Goal: Participate in discussion: Engage in conversation with other users on a specific topic

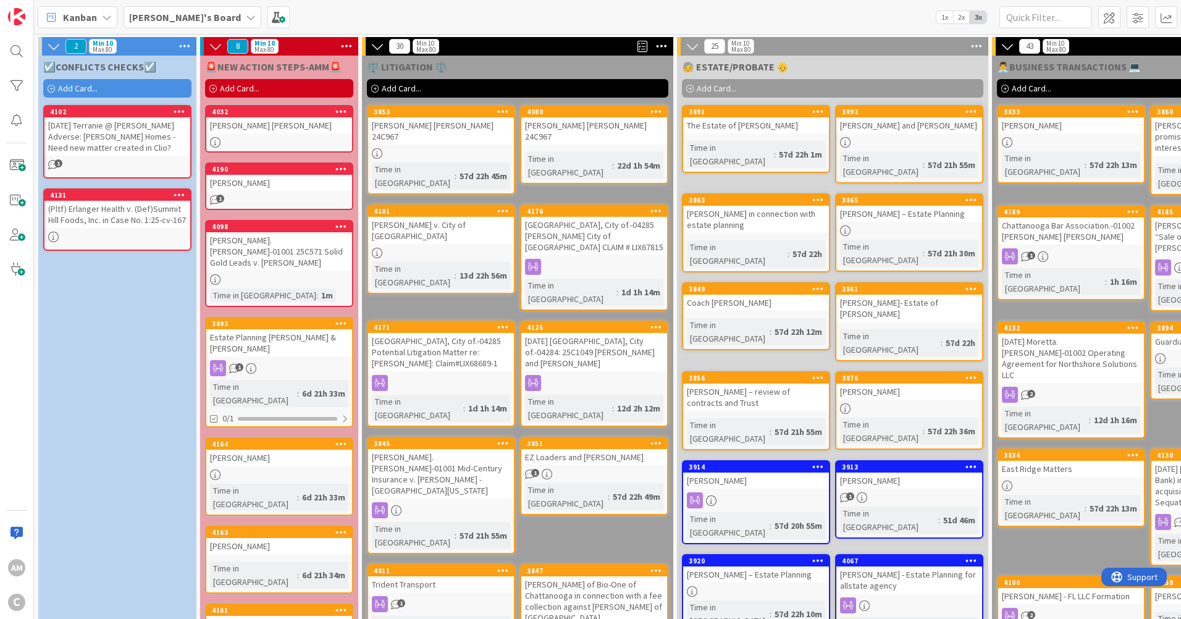
click at [196, 20] on div "[PERSON_NAME]'s Board" at bounding box center [193, 17] width 138 height 22
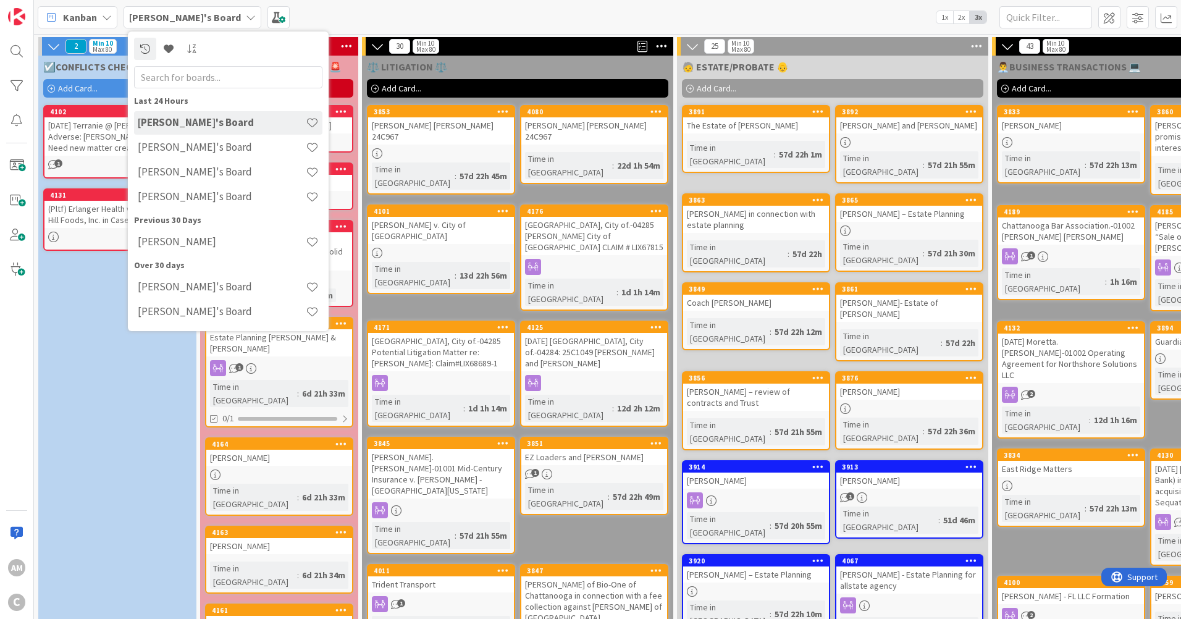
click at [196, 20] on div "[PERSON_NAME]'s Board" at bounding box center [193, 17] width 138 height 22
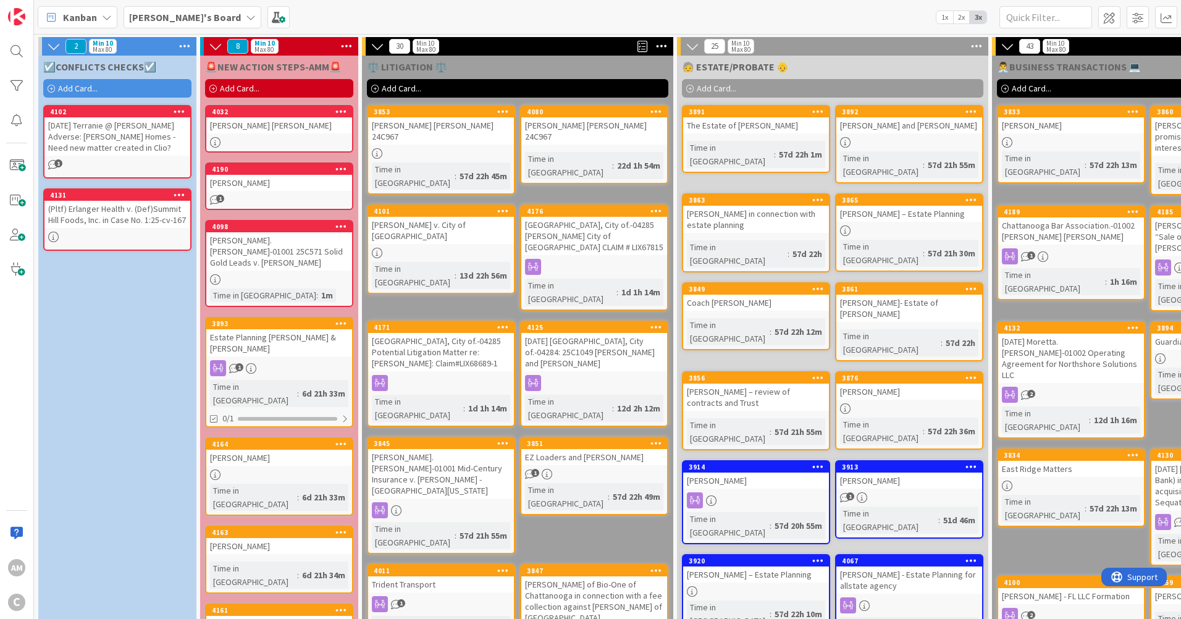
click at [246, 18] on icon at bounding box center [251, 17] width 10 height 10
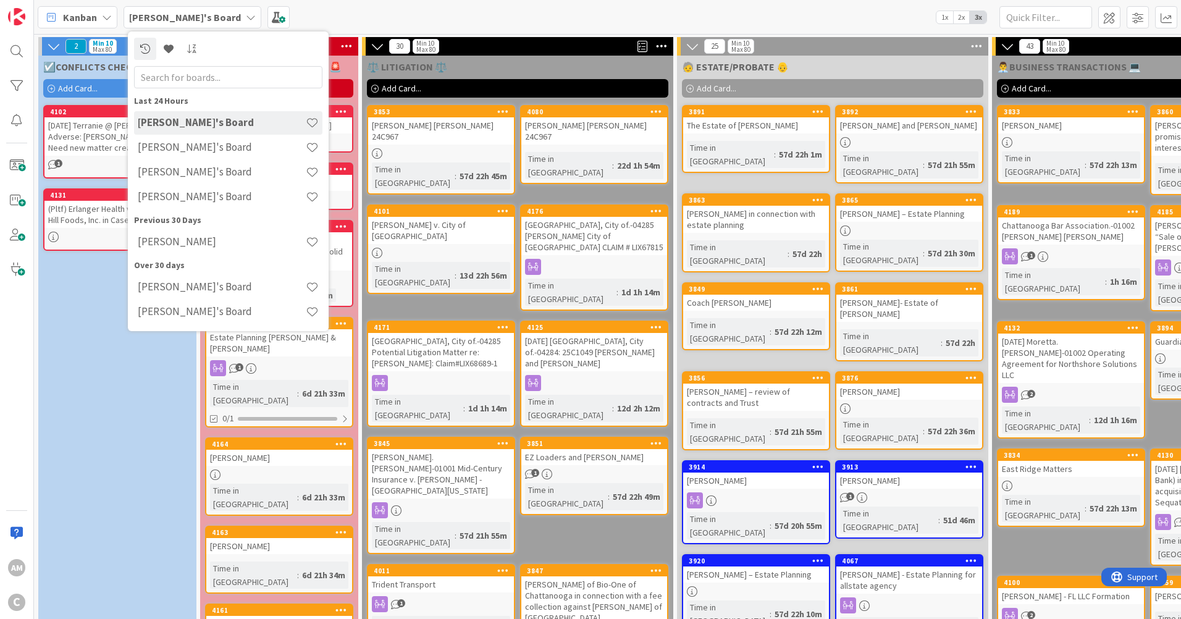
click at [246, 18] on icon at bounding box center [251, 17] width 10 height 10
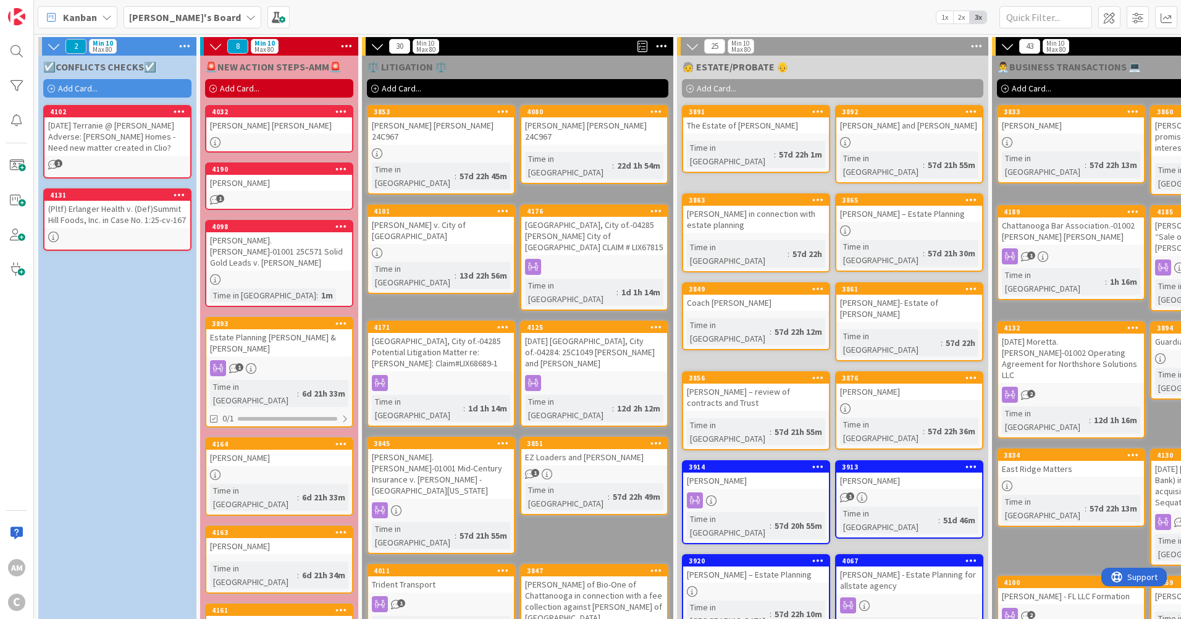
drag, startPoint x: 288, startPoint y: 342, endPoint x: 326, endPoint y: 353, distance: 39.7
click at [288, 342] on div "Estate Planning [PERSON_NAME] & [PERSON_NAME]" at bounding box center [279, 342] width 146 height 27
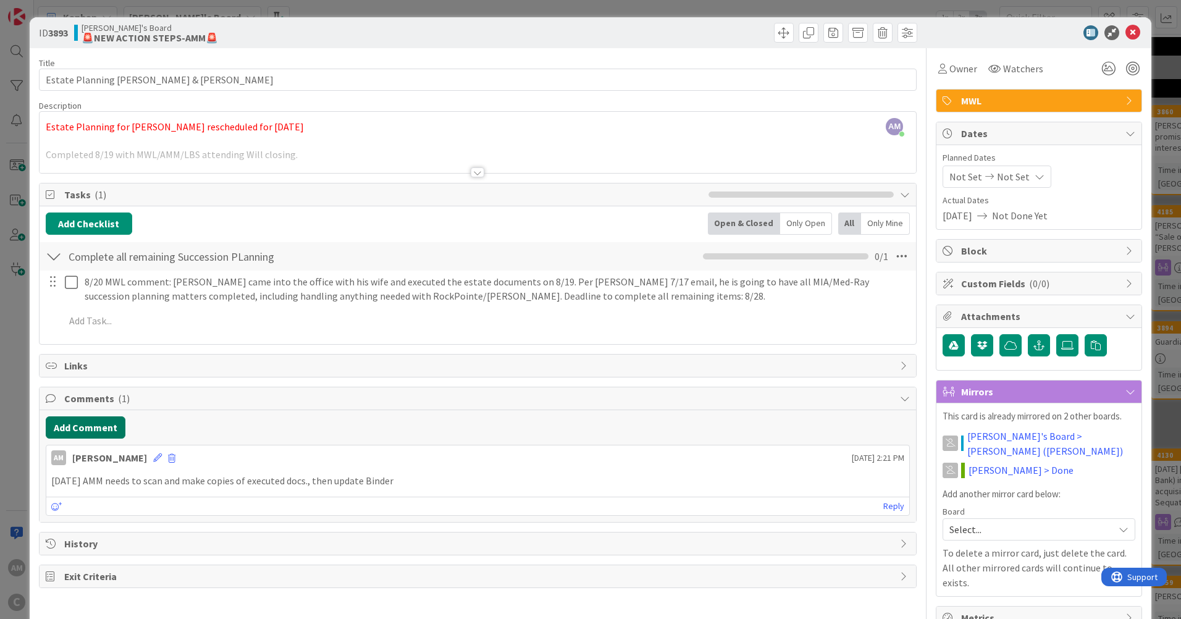
click at [106, 432] on button "Add Comment" at bounding box center [86, 427] width 80 height 22
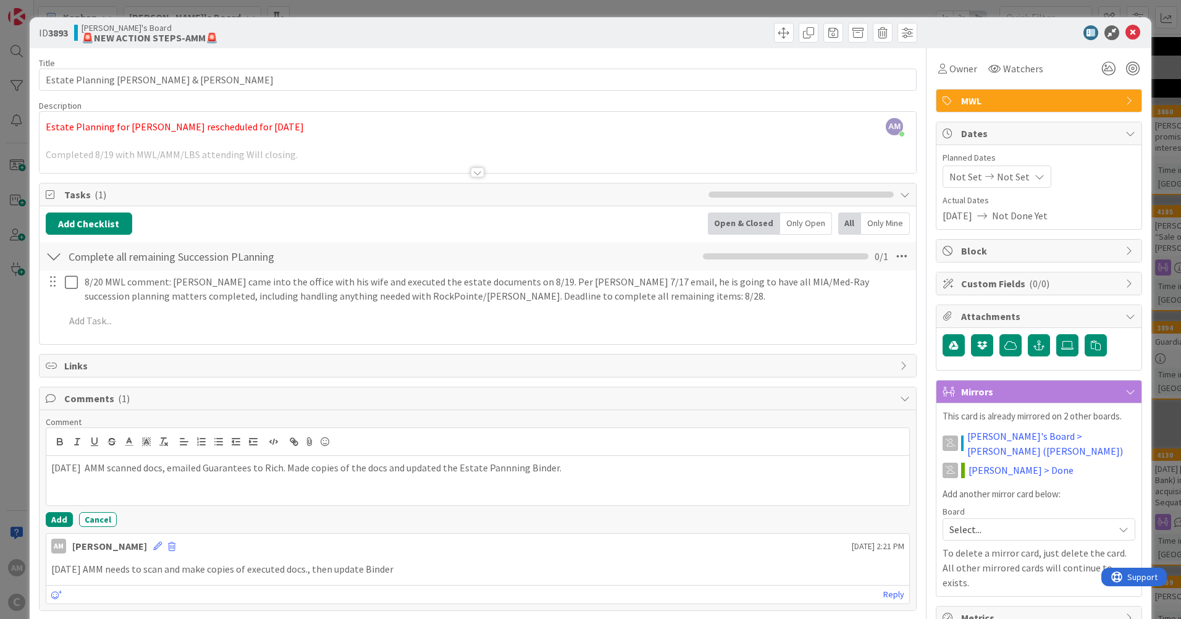
drag, startPoint x: 519, startPoint y: 469, endPoint x: 626, endPoint y: 489, distance: 109.3
click at [676, 493] on div "[DATE] AMM scanned docs, emailed Guarantees to Rich. Made copies of the docs an…" at bounding box center [477, 480] width 863 height 49
click at [609, 479] on div "[DATE] AMM scanned docs, emailed Guarantees to Rich. Made copies of the docs an…" at bounding box center [477, 480] width 863 height 49
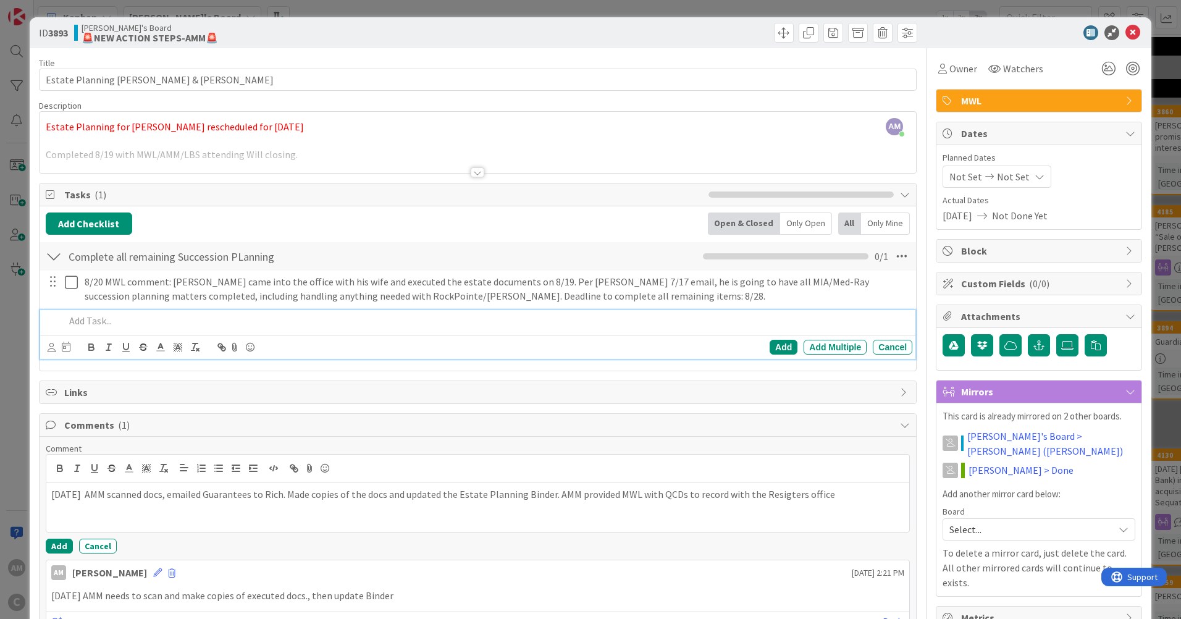
drag, startPoint x: 774, startPoint y: 474, endPoint x: 819, endPoint y: 321, distance: 159.7
click at [819, 321] on p at bounding box center [486, 321] width 842 height 14
click at [810, 492] on p "[DATE] AMM scanned docs, emailed Guarantees to Rich. Made copies of the docs an…" at bounding box center [477, 494] width 853 height 14
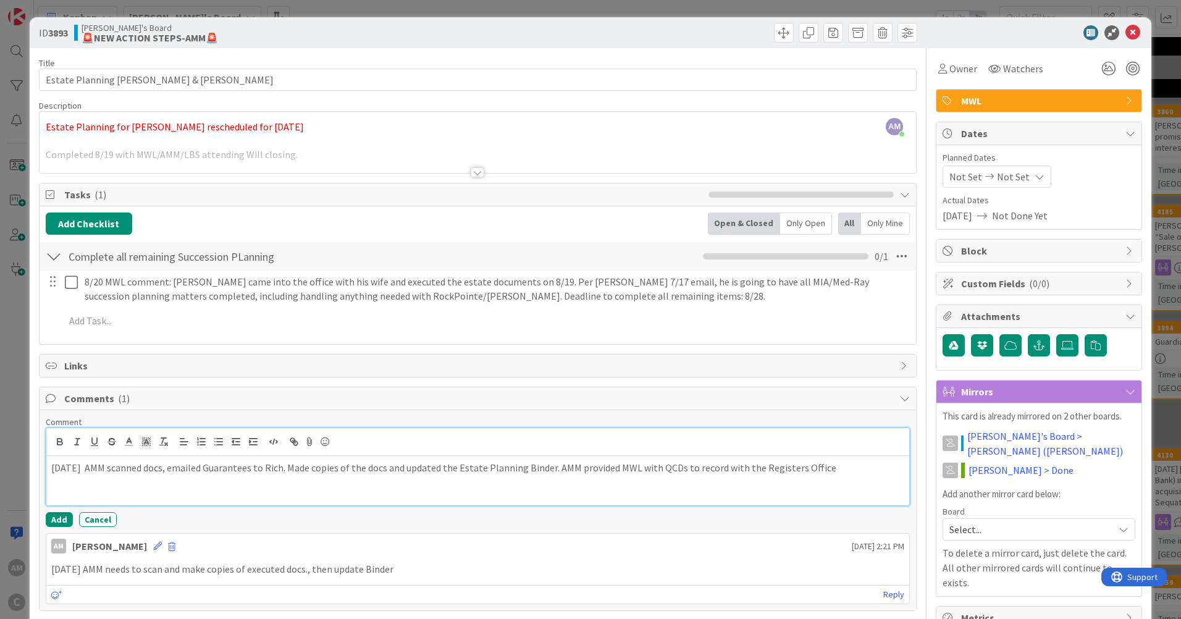
click at [831, 447] on div at bounding box center [477, 442] width 863 height 28
drag, startPoint x: 836, startPoint y: 464, endPoint x: 857, endPoint y: 521, distance: 61.2
click at [839, 470] on p "[DATE] AMM scanned docs, emailed Guarantees to Rich. Made copies of the docs an…" at bounding box center [477, 468] width 853 height 14
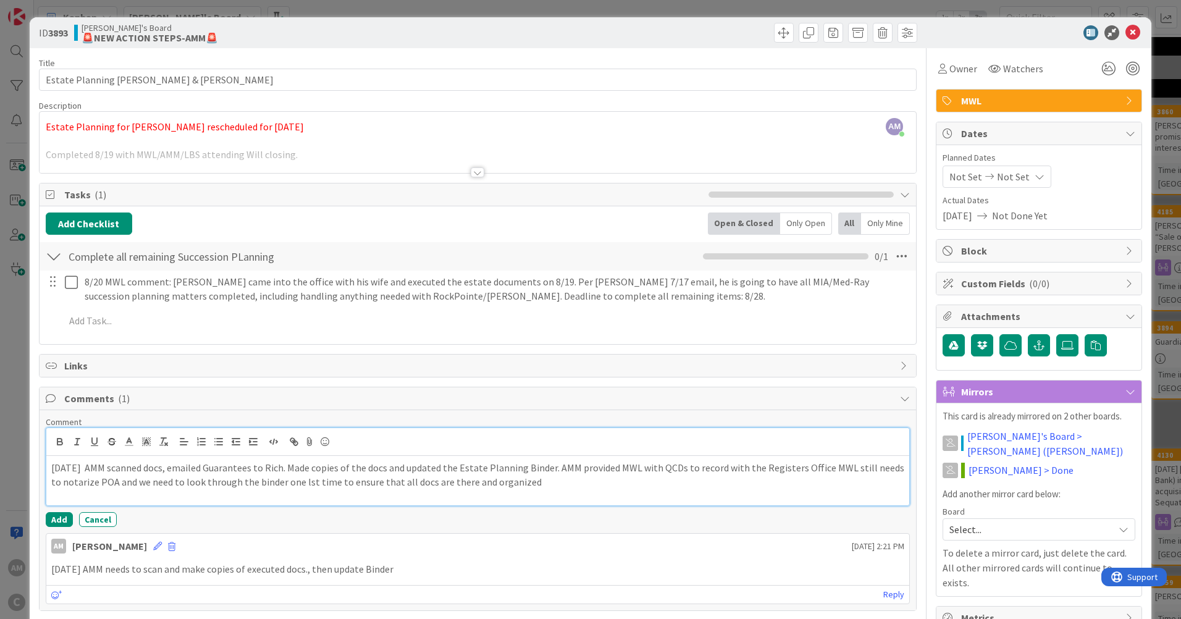
click at [328, 484] on p "[DATE] AMM scanned docs, emailed Guarantees to Rich. Made copies of the docs an…" at bounding box center [477, 475] width 853 height 28
click at [683, 490] on div "[DATE] AMM scanned docs, emailed Guarantees to Rich. Made copies of the docs an…" at bounding box center [477, 480] width 863 height 49
click at [64, 522] on button "Add" at bounding box center [59, 519] width 27 height 15
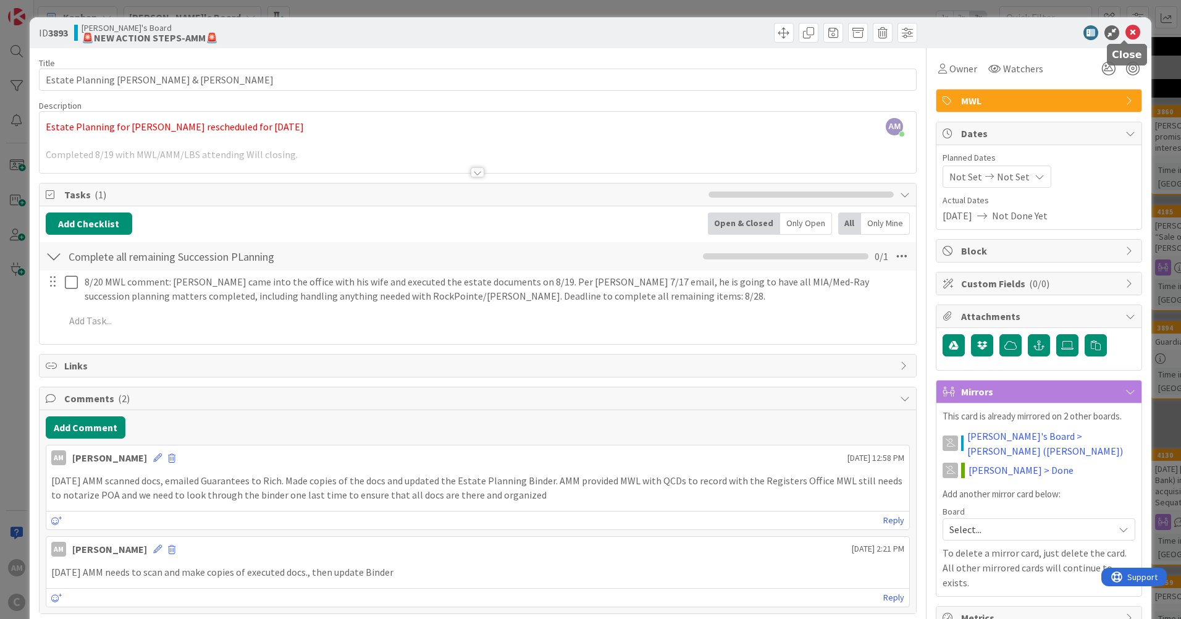
click at [1125, 31] on icon at bounding box center [1132, 32] width 15 height 15
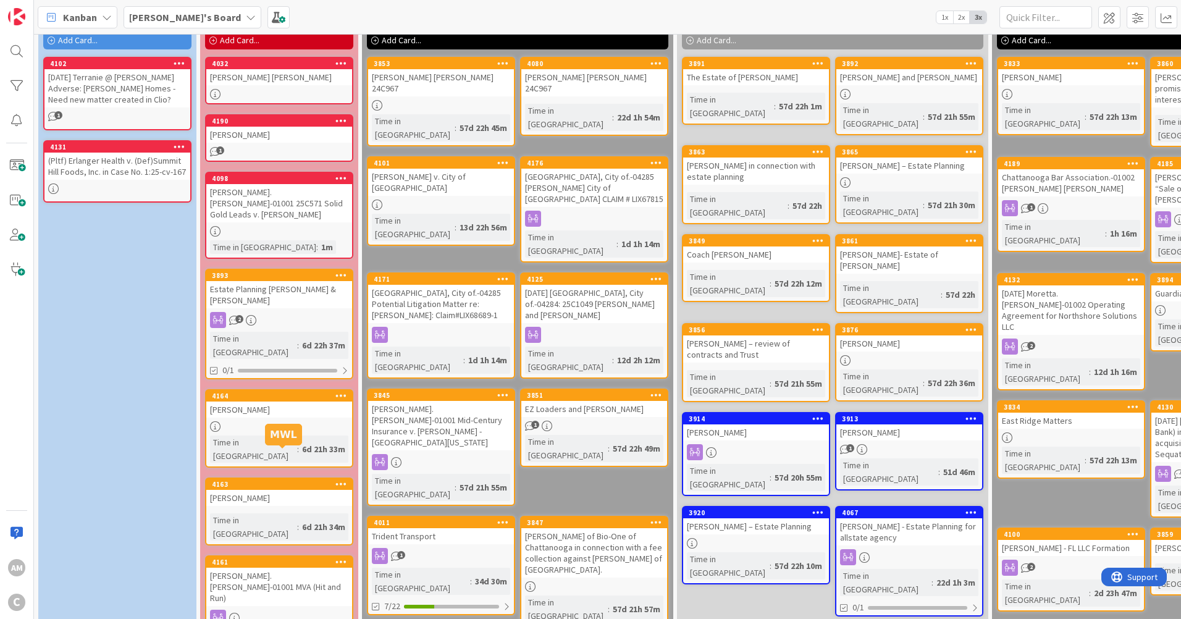
scroll to position [62, 0]
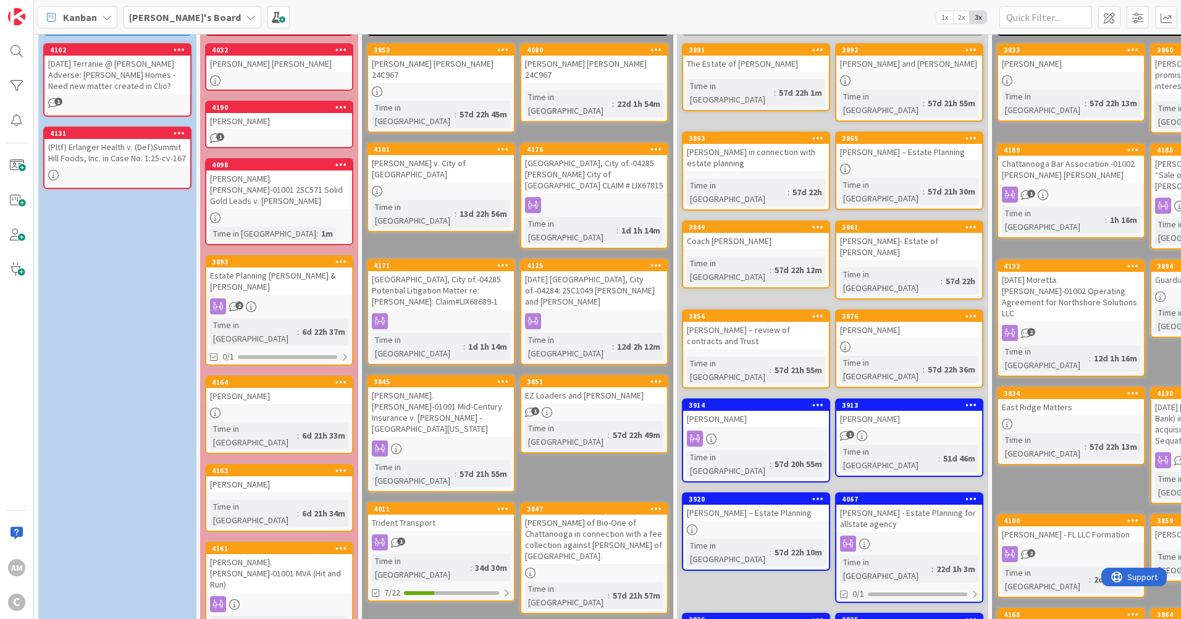
click at [287, 298] on div "2" at bounding box center [279, 306] width 146 height 16
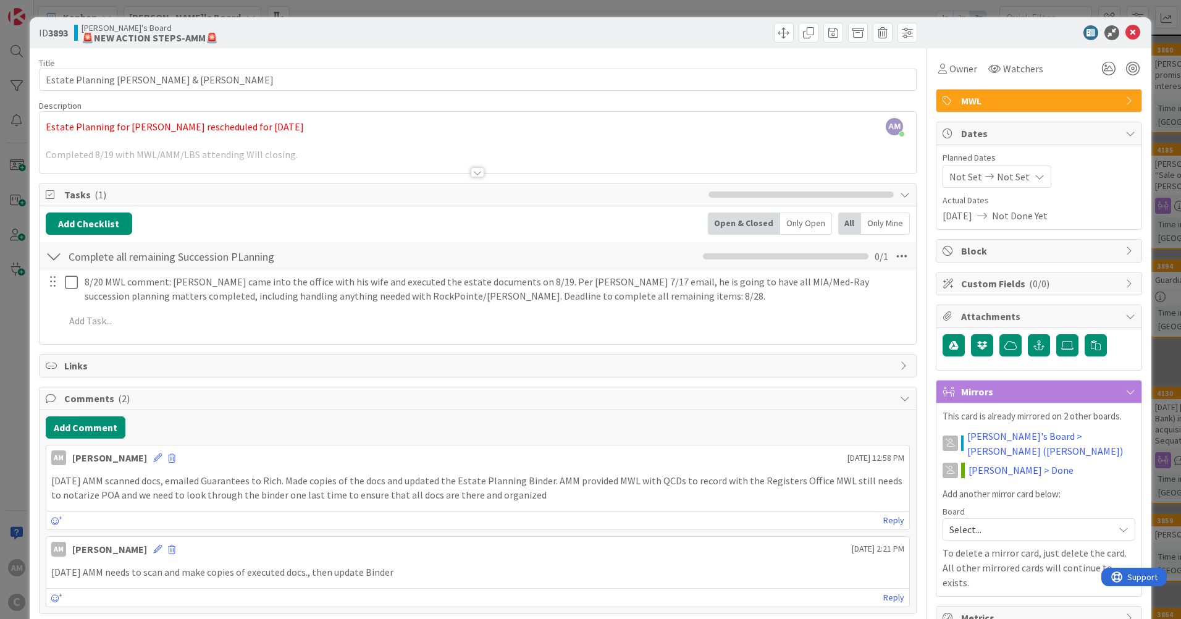
click at [473, 172] on div at bounding box center [478, 172] width 14 height 10
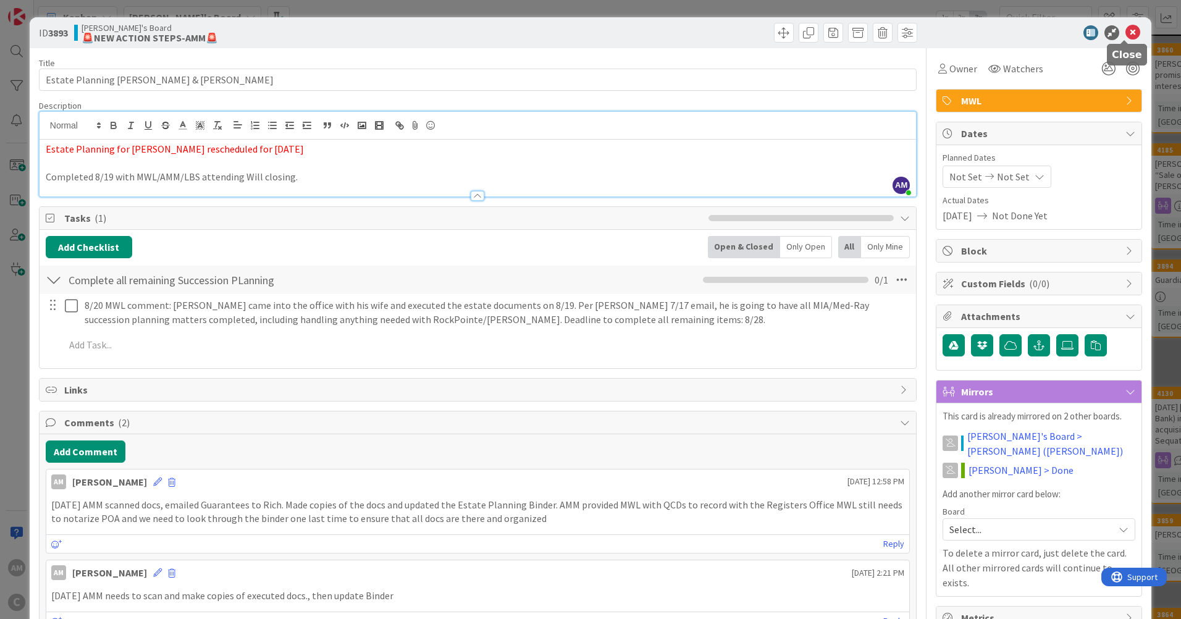
click at [1125, 29] on icon at bounding box center [1132, 32] width 15 height 15
